Goal: Browse casually: Explore the website without a specific task or goal

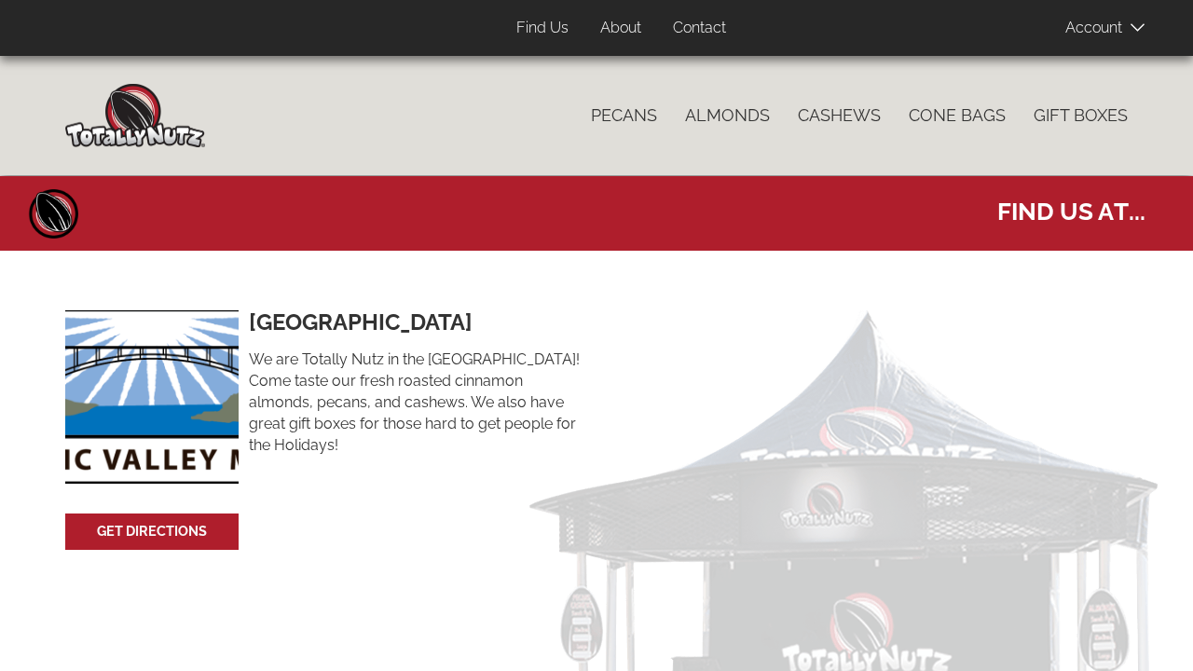
select select
